Goal: Navigation & Orientation: Find specific page/section

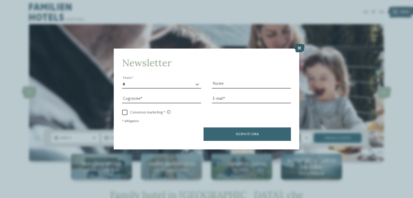
click at [301, 49] on icon at bounding box center [299, 48] width 10 height 9
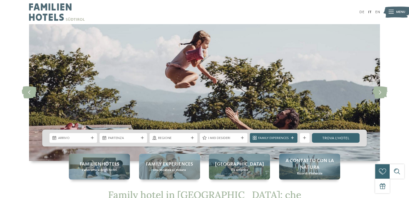
click at [58, 7] on img at bounding box center [57, 12] width 56 height 24
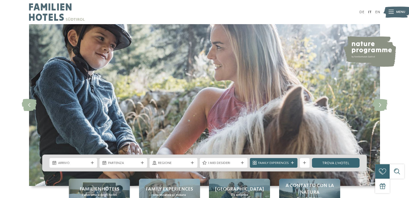
click at [396, 12] on span "Menu" at bounding box center [400, 12] width 9 height 5
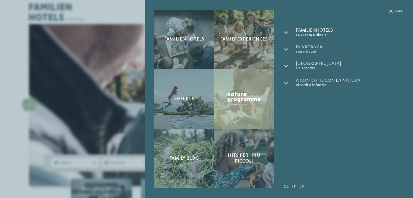
click at [314, 33] on span "La vacanza ideale" at bounding box center [350, 35] width 108 height 5
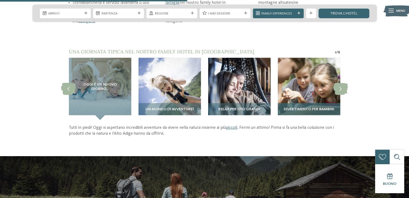
scroll to position [672, 0]
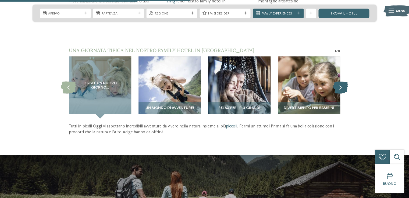
click at [340, 88] on icon at bounding box center [340, 87] width 15 height 12
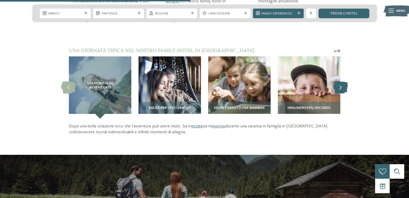
click at [340, 88] on icon at bounding box center [340, 87] width 15 height 12
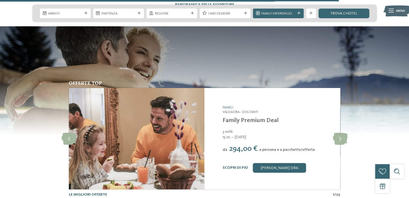
scroll to position [1210, 0]
